Goal: Check status

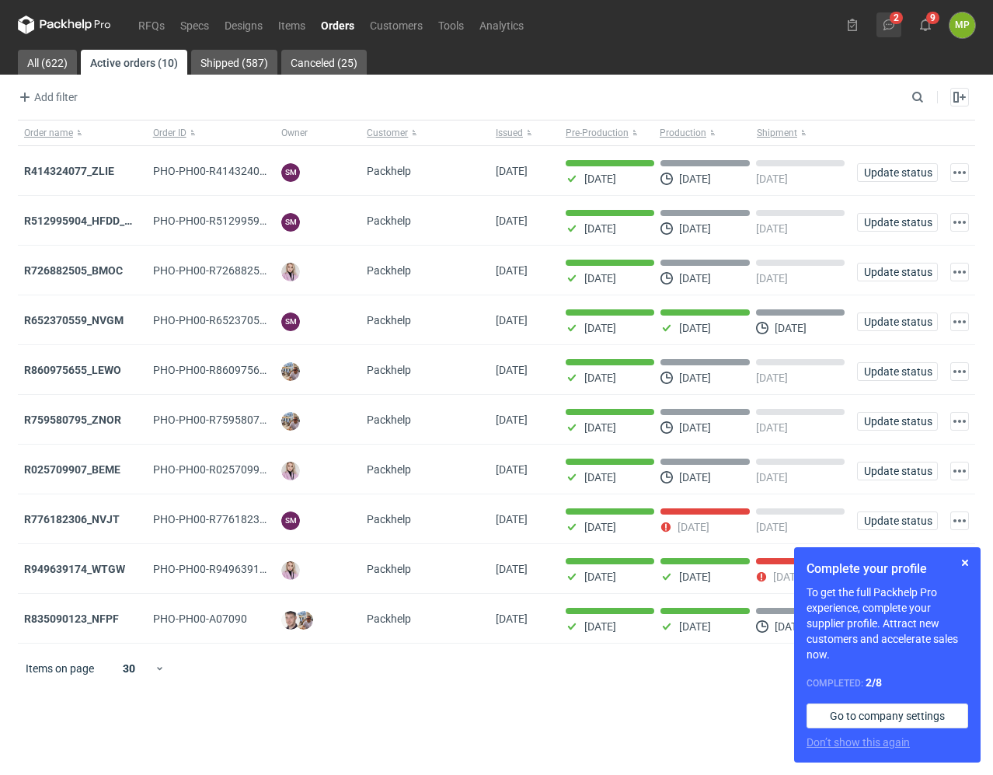
click at [884, 19] on icon at bounding box center [889, 25] width 12 height 12
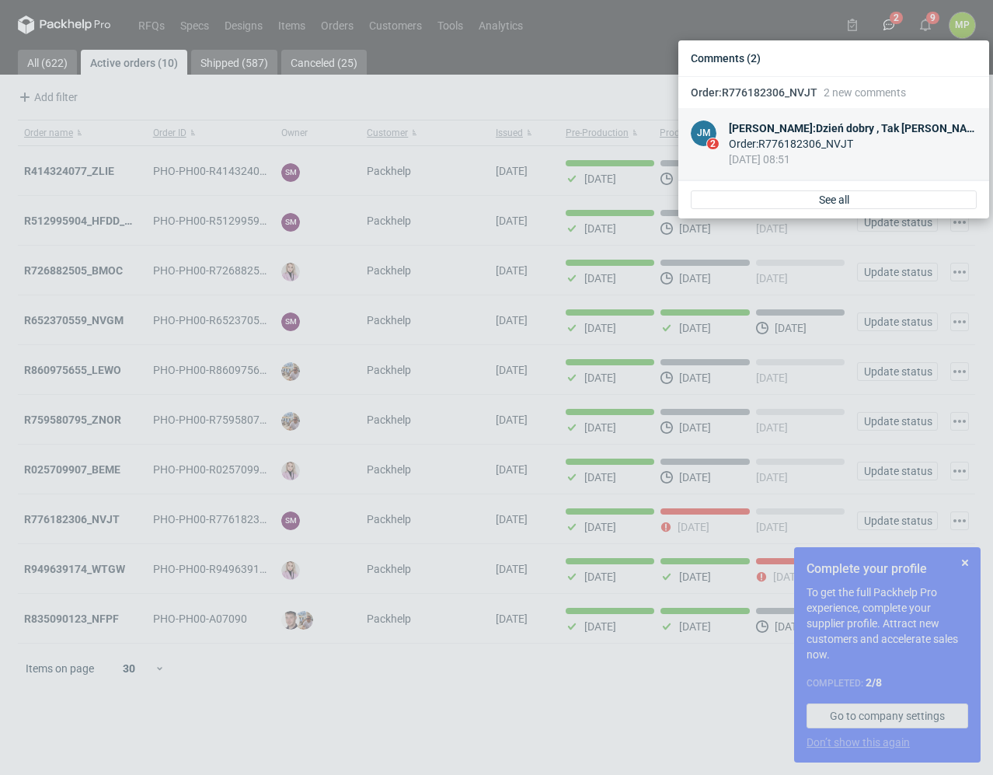
click at [872, 148] on div "Order : R776182306_NVJT" at bounding box center [853, 144] width 248 height 16
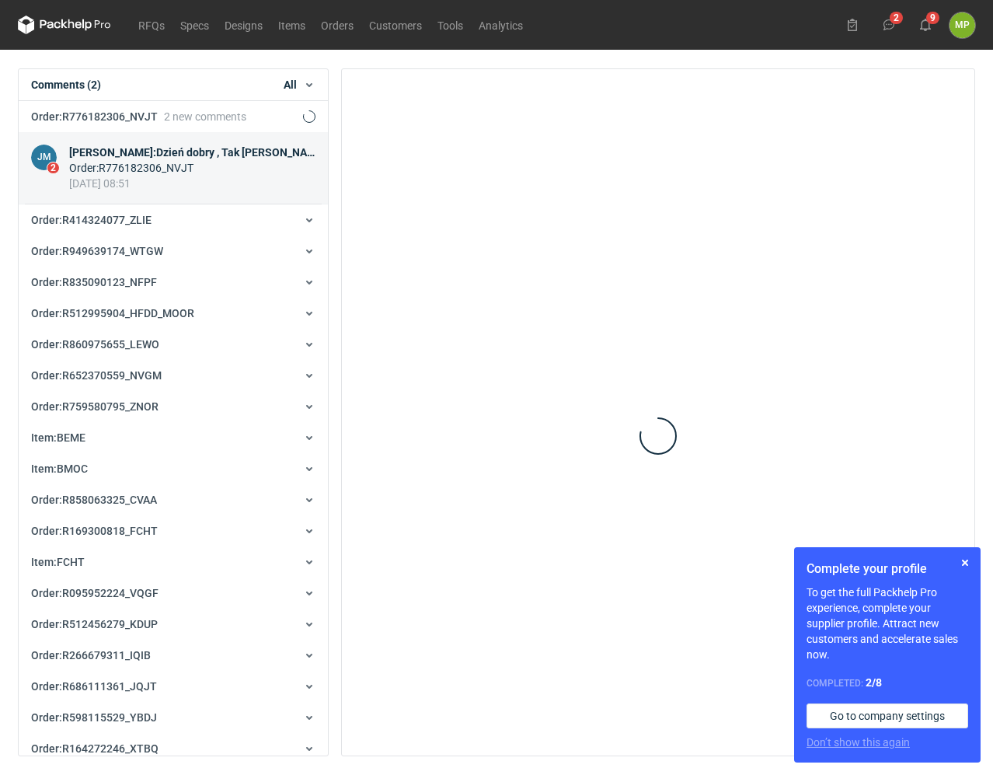
scroll to position [31, 0]
